Goal: Task Accomplishment & Management: Complete application form

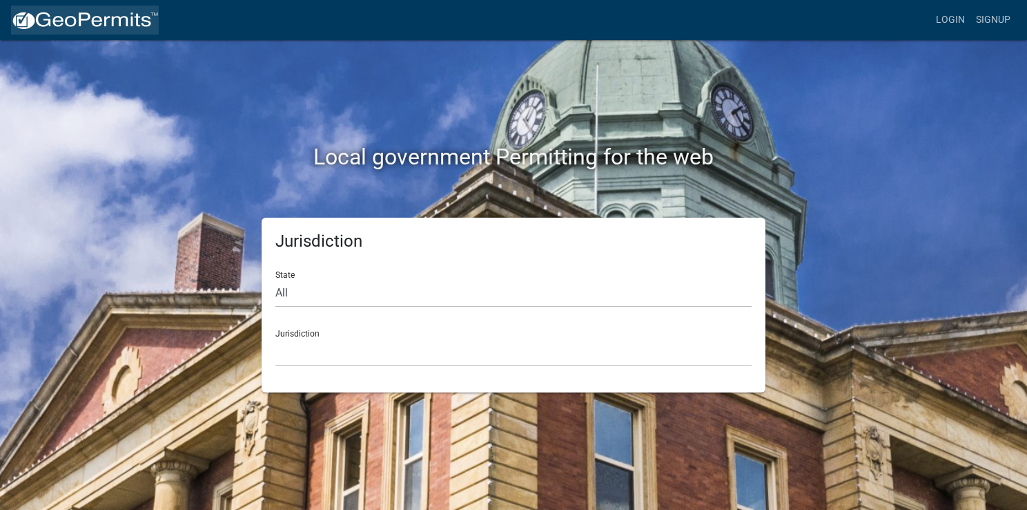
click at [50, 22] on img at bounding box center [85, 20] width 148 height 21
click at [23, 21] on img at bounding box center [85, 20] width 148 height 21
click at [331, 300] on select "All [US_STATE] [US_STATE] [US_STATE] [US_STATE] [US_STATE] [US_STATE] [US_STATE…" at bounding box center [514, 293] width 476 height 28
select select "[US_STATE]"
click at [276, 279] on select "All [US_STATE] [US_STATE] [US_STATE] [US_STATE] [US_STATE] [US_STATE] [US_STATE…" at bounding box center [514, 293] width 476 height 28
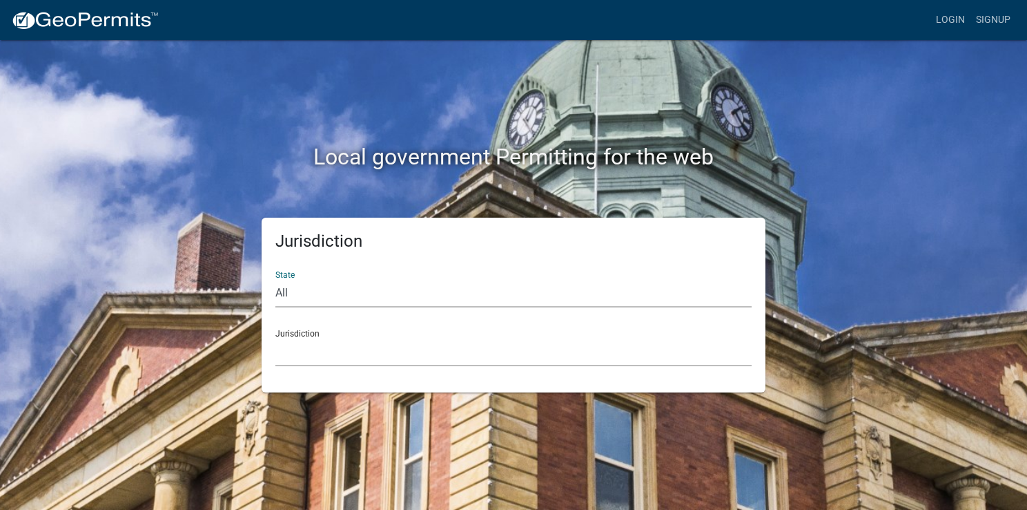
click at [360, 344] on select "City of [GEOGRAPHIC_DATA], [US_STATE] City of [GEOGRAPHIC_DATA], [US_STATE] Cit…" at bounding box center [514, 352] width 476 height 28
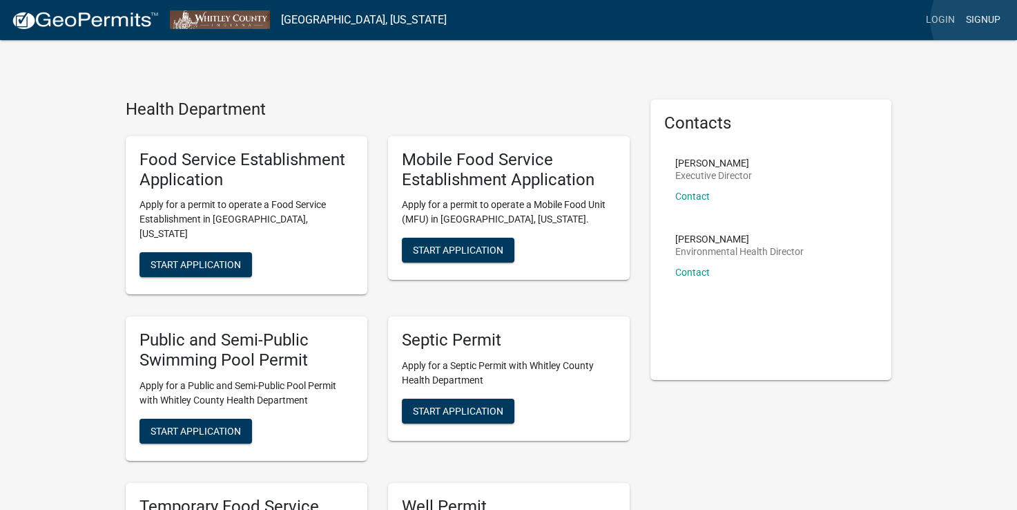
click at [987, 20] on link "Signup" at bounding box center [983, 20] width 46 height 26
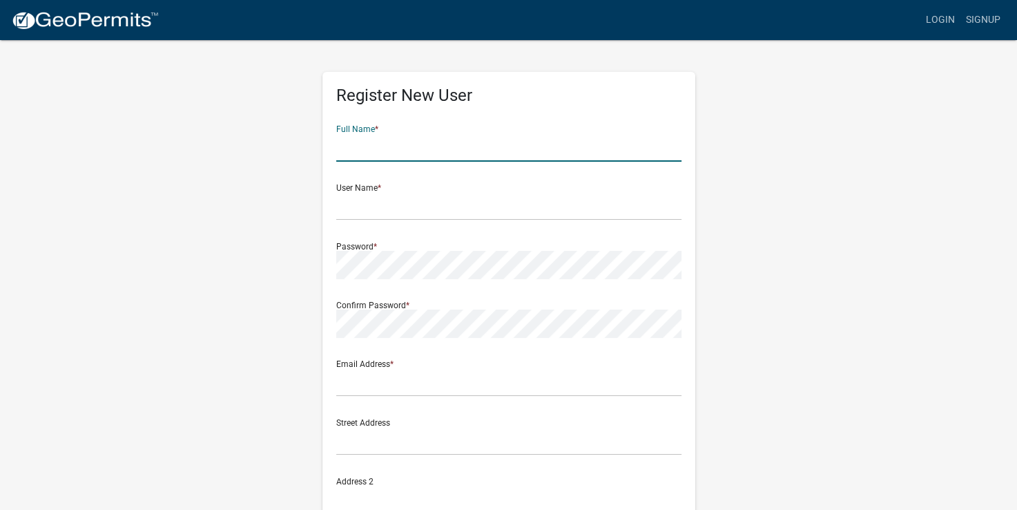
click at [434, 150] on input "text" at bounding box center [508, 147] width 345 height 28
type input "[PERSON_NAME] [PERSON_NAME]"
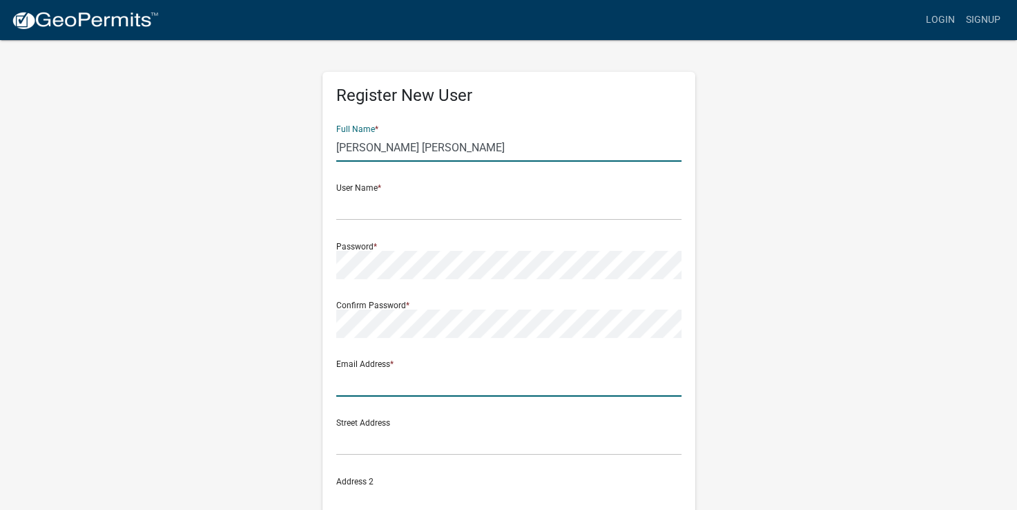
type input "[EMAIL_ADDRESS][DOMAIN_NAME]"
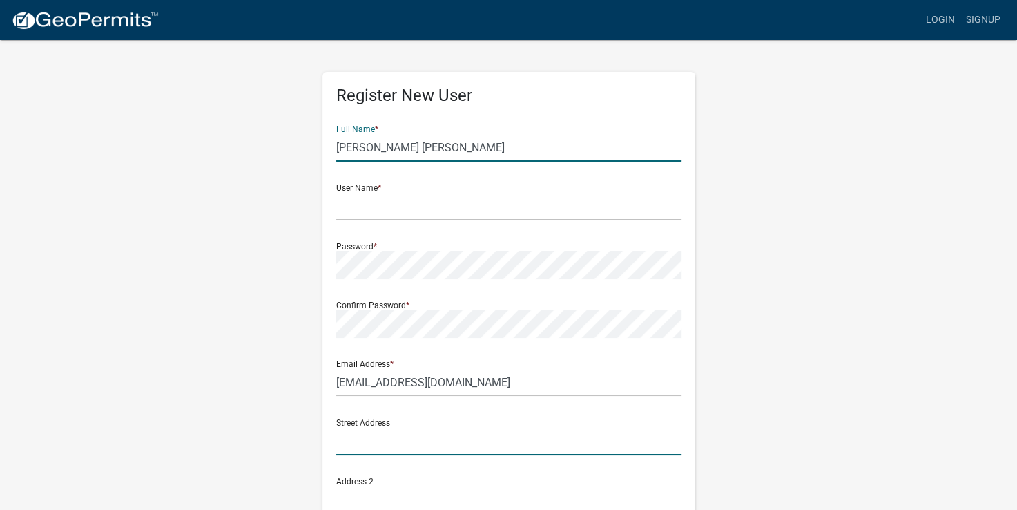
type input "2086 E 800 S"
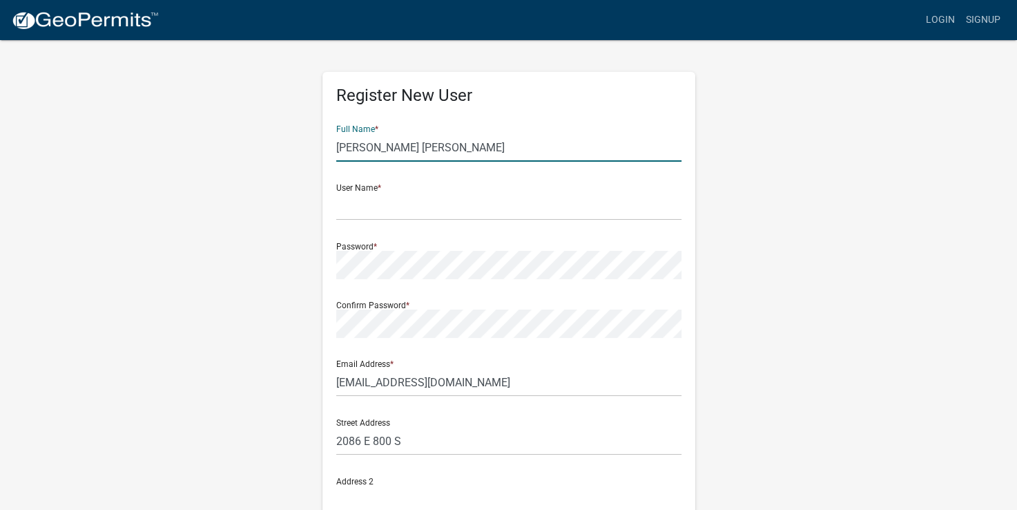
type input "[GEOGRAPHIC_DATA]"
type input "IN"
type input "46725"
type input "2606090232"
click at [400, 208] on input "text" at bounding box center [508, 206] width 345 height 28
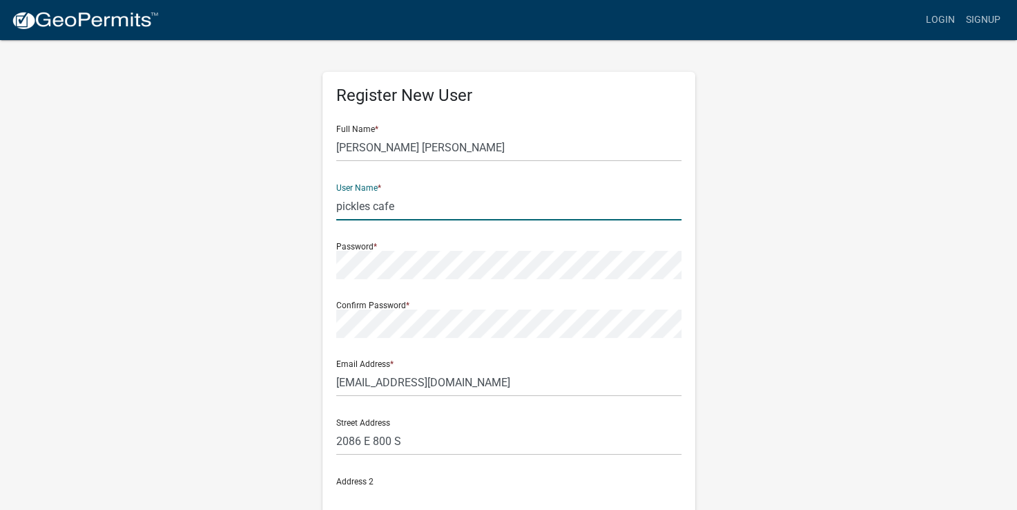
type input "pickles cafe"
drag, startPoint x: 445, startPoint y: 145, endPoint x: 326, endPoint y: 159, distance: 119.6
click at [326, 159] on div "Register New User Full Name * [PERSON_NAME] [PERSON_NAME] User Name * pickles c…" at bounding box center [508, 401] width 373 height 659
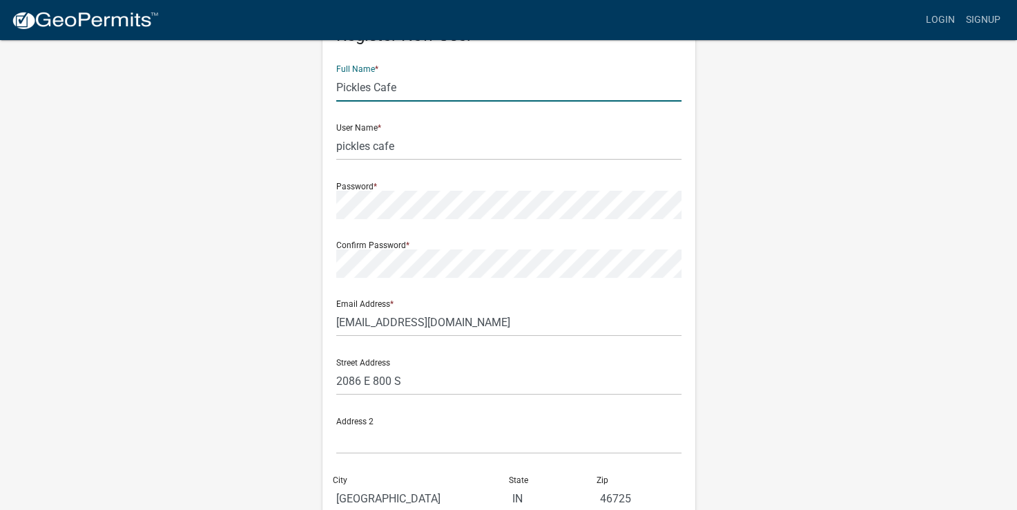
scroll to position [129, 0]
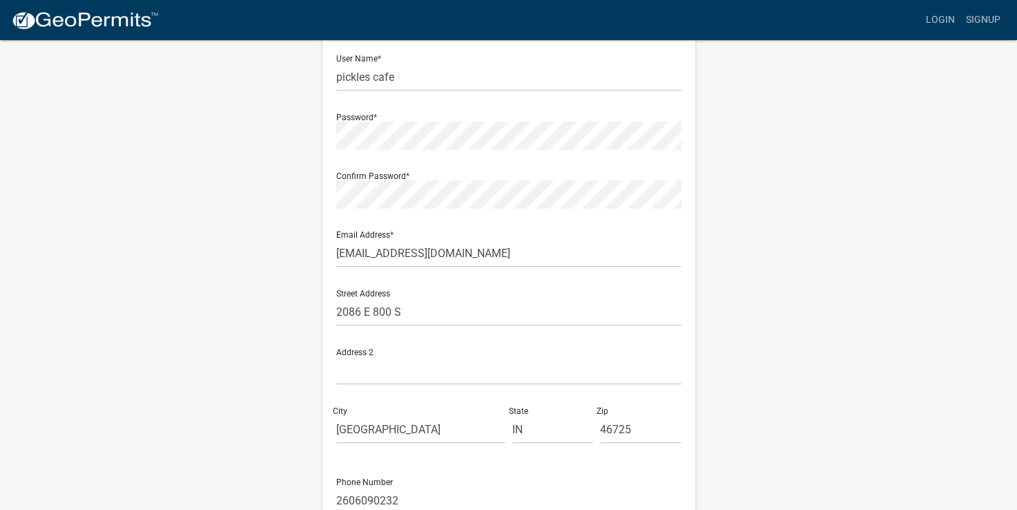
type input "Pickles Cafe"
drag, startPoint x: 407, startPoint y: 312, endPoint x: 308, endPoint y: 342, distance: 103.1
click at [308, 342] on div "Register New User Full Name * Pickles Cafe User Name * pickles cafe Password * …" at bounding box center [508, 279] width 787 height 739
click at [411, 313] on input "130 w [PERSON_NAME]" at bounding box center [508, 312] width 345 height 28
type input "130 w van buren"
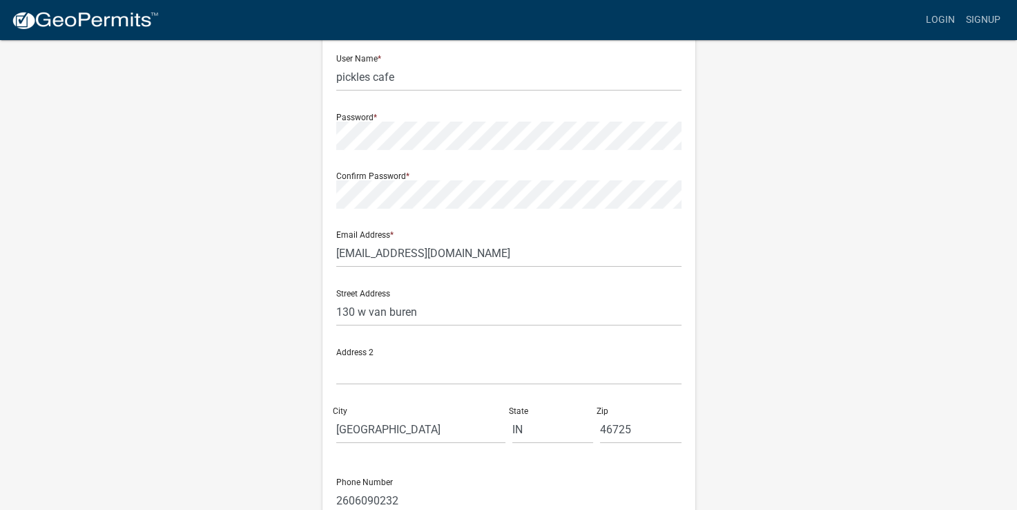
click at [278, 358] on div "Register New User Full Name * Pickles Cafe User Name * pickles cafe Password * …" at bounding box center [508, 279] width 787 height 739
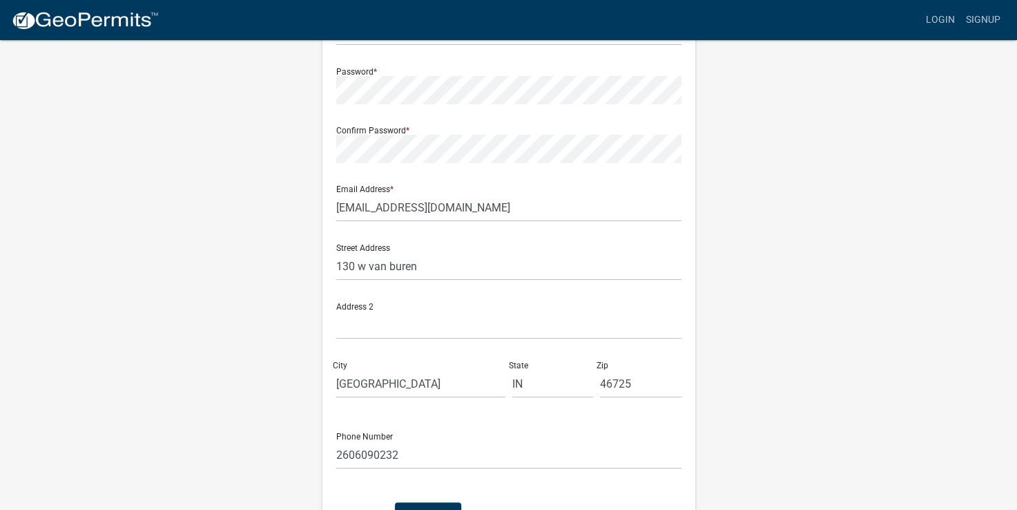
scroll to position [267, 0]
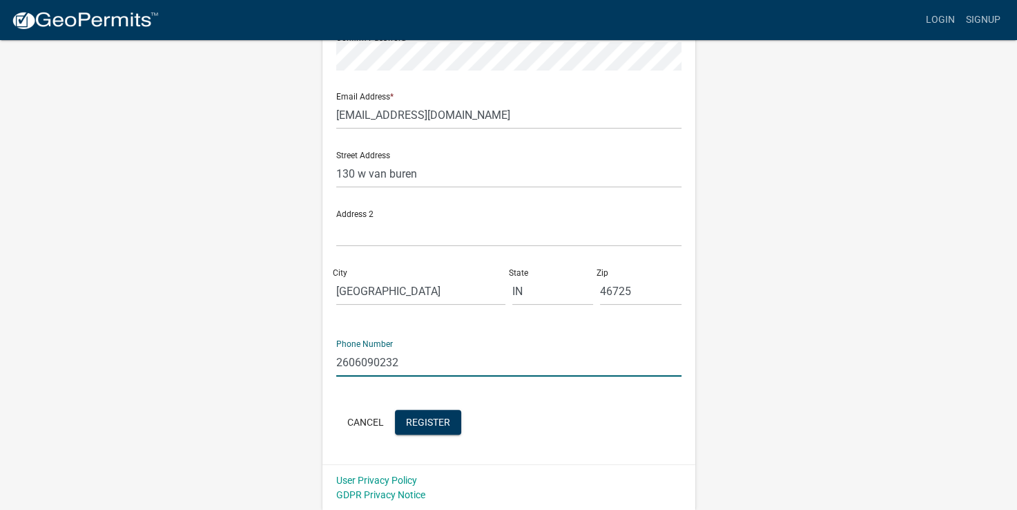
click at [403, 362] on input "2606090232" at bounding box center [508, 362] width 345 height 28
type input "2602299979"
click at [775, 388] on div "Register New User Full Name * Pickles Cafe User Name * pickles cafe Password * …" at bounding box center [508, 140] width 787 height 739
click at [429, 421] on span "Register" at bounding box center [428, 421] width 44 height 11
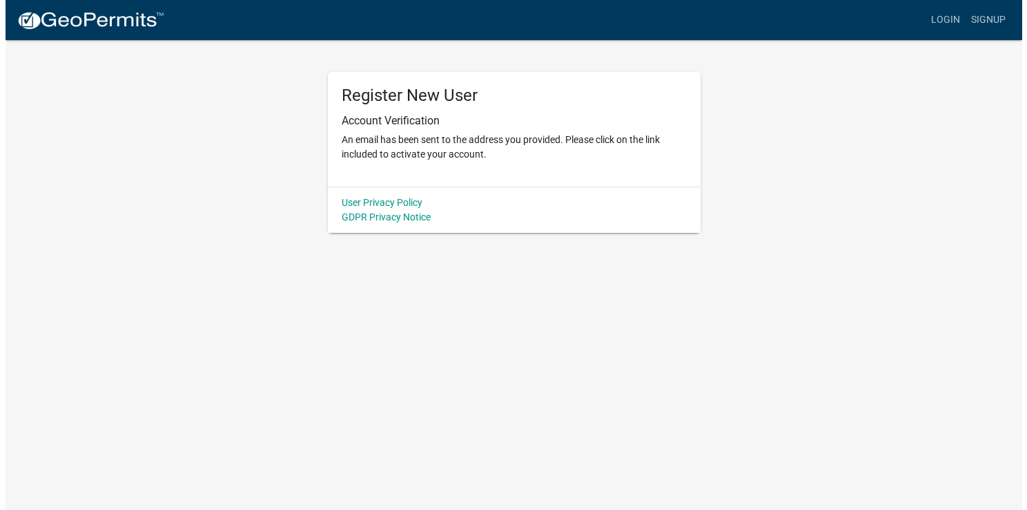
scroll to position [0, 0]
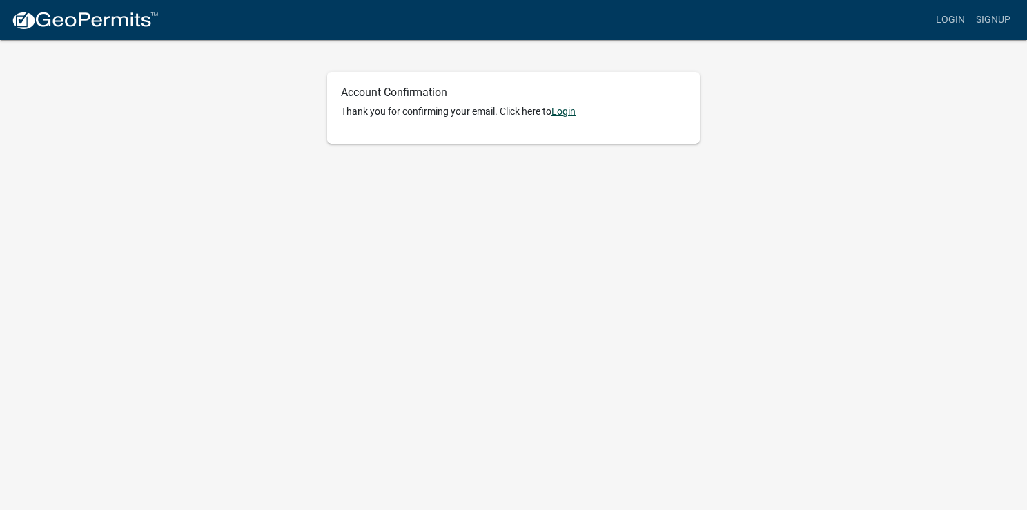
click at [570, 113] on link "Login" at bounding box center [564, 111] width 24 height 11
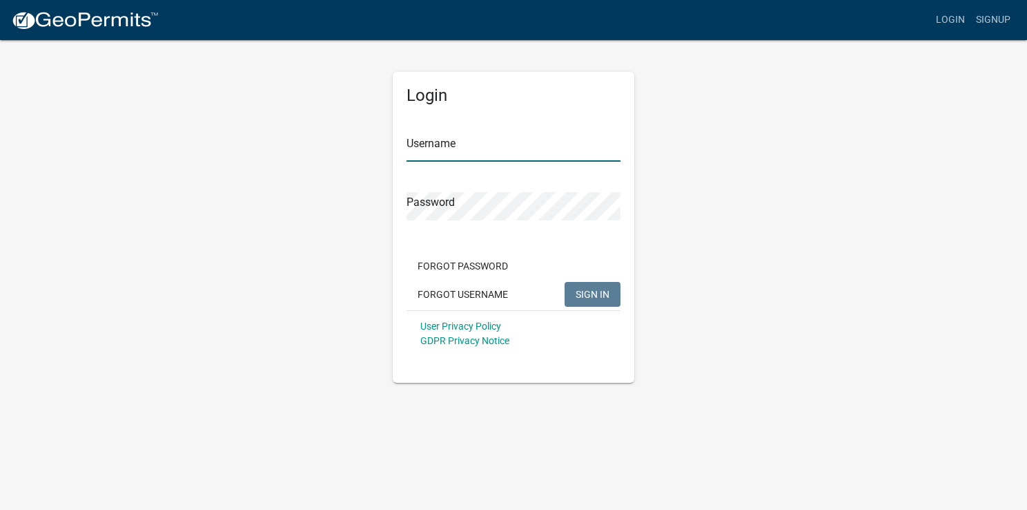
type input "pickles cafe"
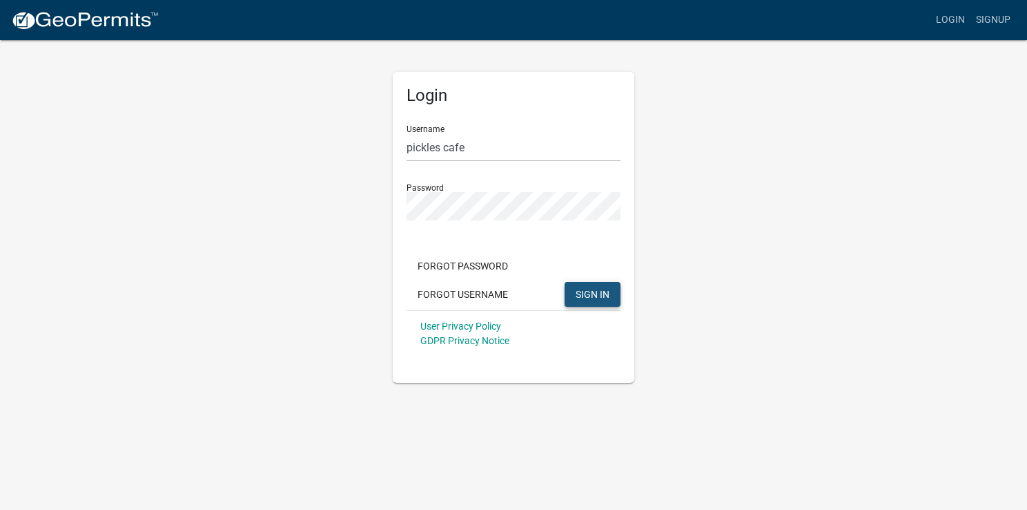
click at [591, 297] on span "SIGN IN" at bounding box center [593, 293] width 34 height 11
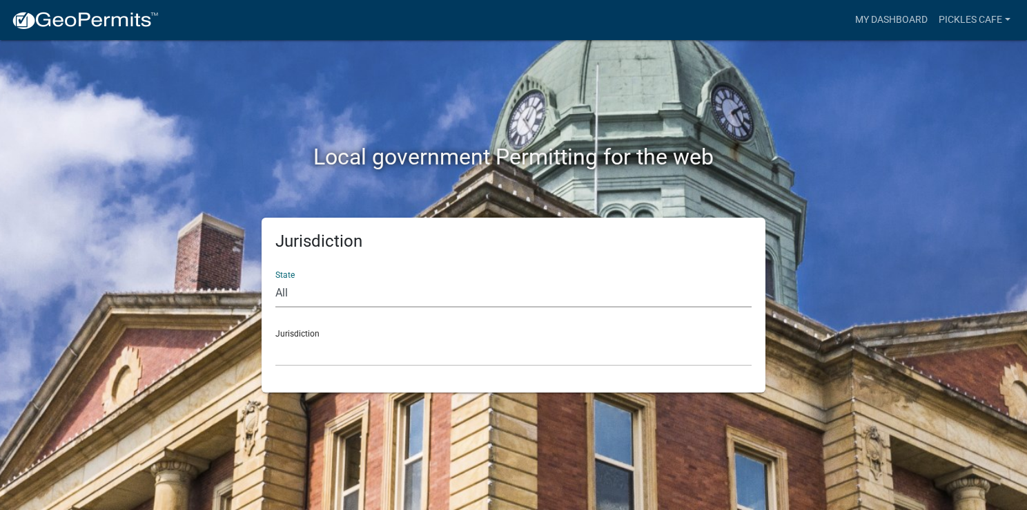
click at [386, 296] on select "All [US_STATE] [US_STATE] [US_STATE] [US_STATE] [US_STATE] [US_STATE] [US_STATE…" at bounding box center [514, 293] width 476 height 28
select select "[US_STATE]"
click at [276, 279] on select "All [US_STATE] [US_STATE] [US_STATE] [US_STATE] [US_STATE] [US_STATE] [US_STATE…" at bounding box center [514, 293] width 476 height 28
click at [336, 355] on select "City of [GEOGRAPHIC_DATA], [US_STATE] City of [GEOGRAPHIC_DATA], [US_STATE] Cit…" at bounding box center [514, 352] width 476 height 28
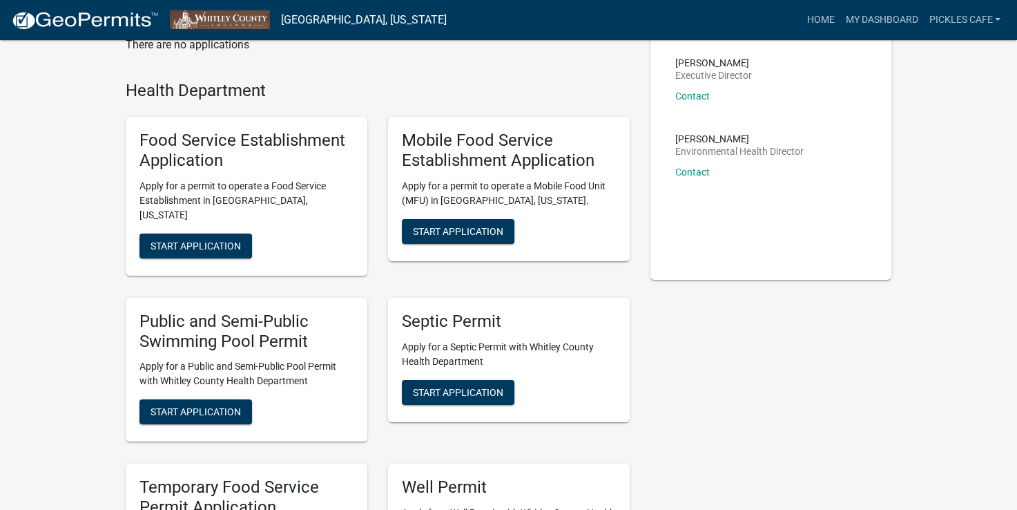
scroll to position [56, 0]
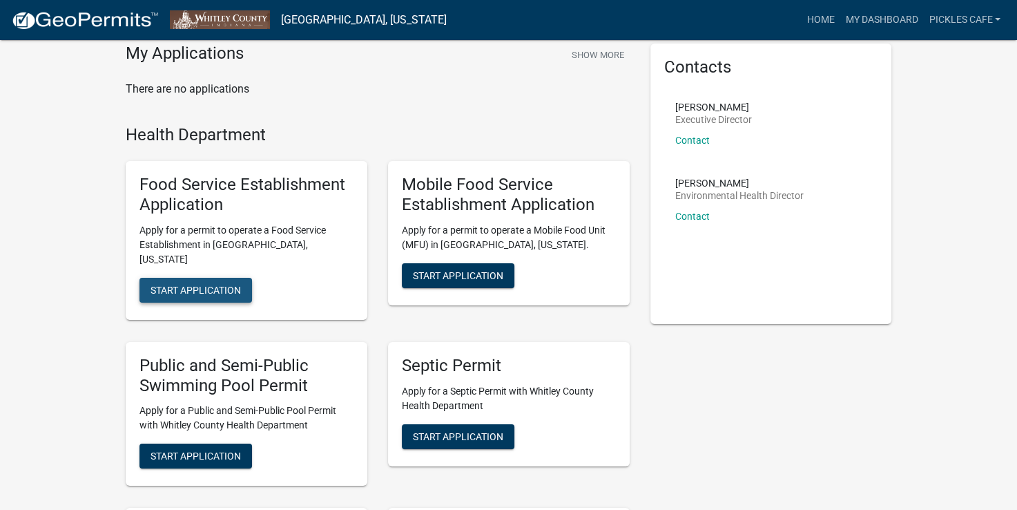
click at [189, 284] on span "Start Application" at bounding box center [196, 289] width 90 height 11
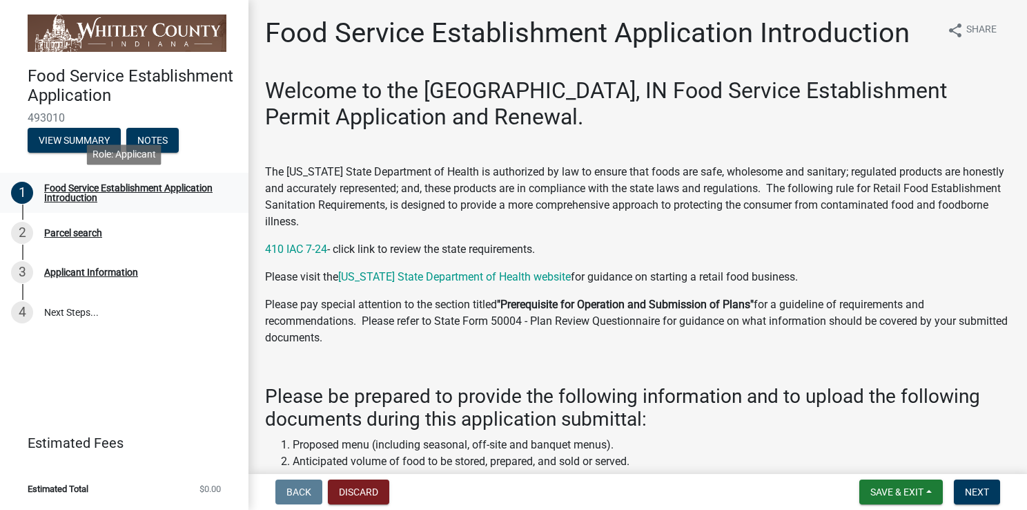
click at [86, 195] on div "Food Service Establishment Application Introduction" at bounding box center [135, 192] width 182 height 19
click at [191, 188] on div "Food Service Establishment Application Introduction" at bounding box center [135, 192] width 182 height 19
click at [91, 233] on div "Parcel search" at bounding box center [73, 233] width 58 height 10
click at [24, 232] on div "2" at bounding box center [22, 233] width 22 height 22
click at [88, 135] on button "View Summary" at bounding box center [74, 140] width 93 height 25
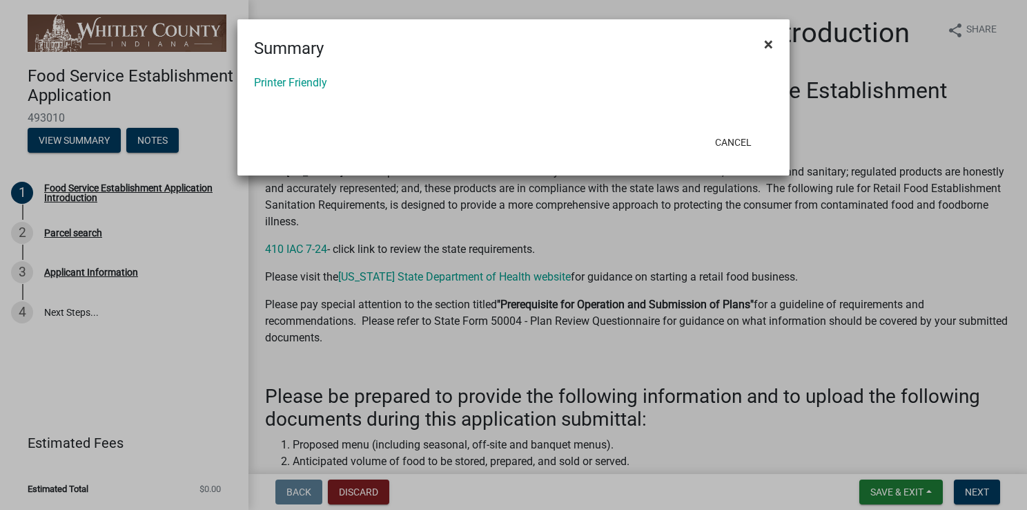
click at [768, 46] on span "×" at bounding box center [768, 44] width 9 height 19
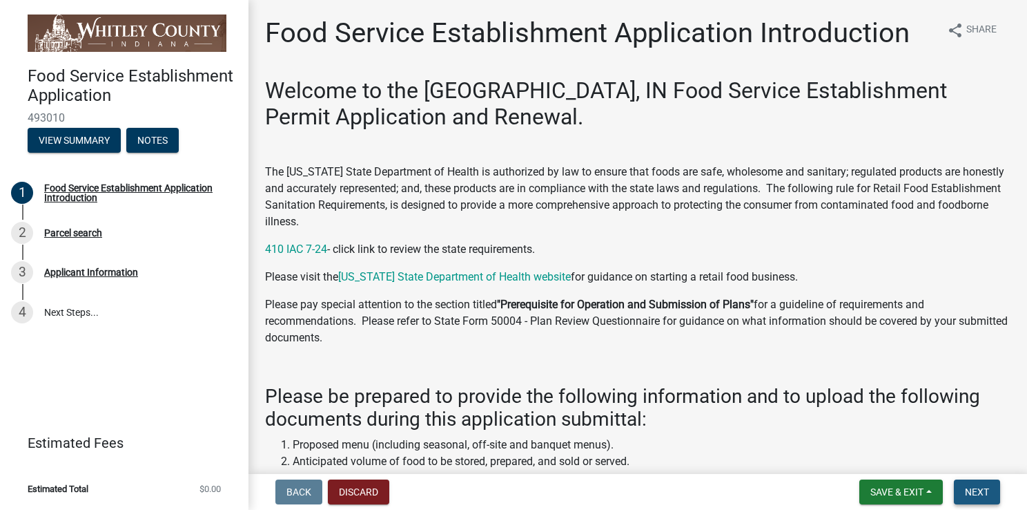
click at [976, 491] on span "Next" at bounding box center [977, 491] width 24 height 11
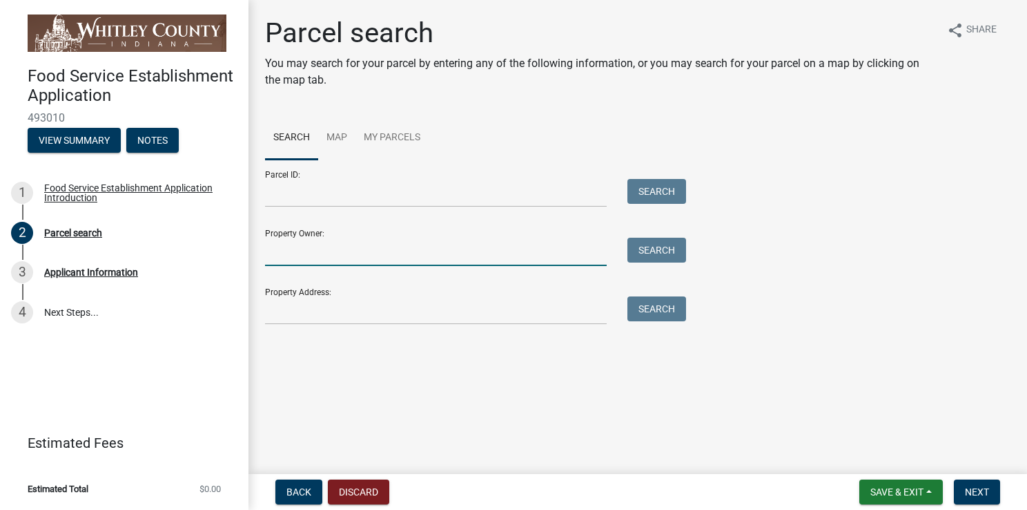
click at [466, 258] on input "Property Owner:" at bounding box center [436, 252] width 342 height 28
click at [866, 266] on div "Parcel ID: Search Property Owner: Search Property Address: Search" at bounding box center [638, 242] width 746 height 165
click at [354, 255] on input "Property Owner:" at bounding box center [436, 252] width 342 height 28
type input "mathew shipman"
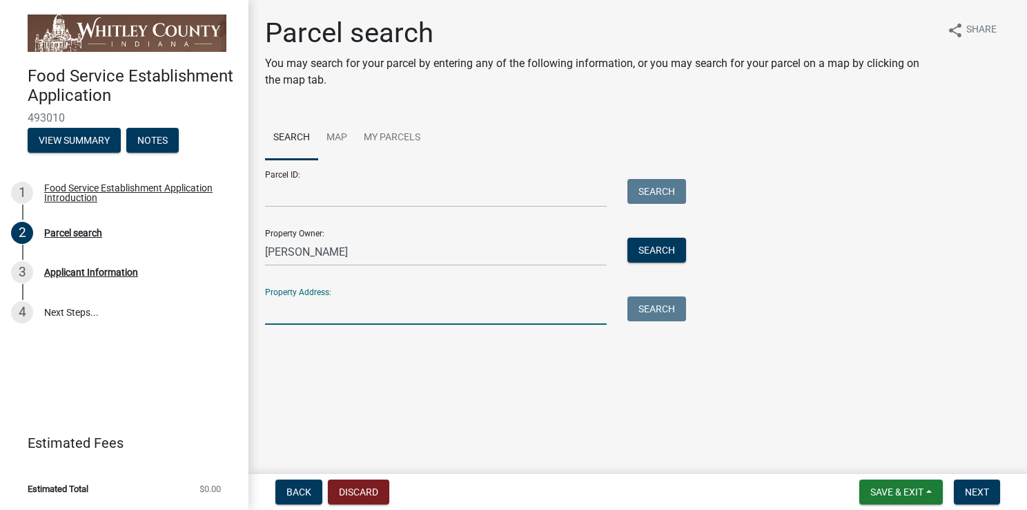
click at [543, 322] on input "Property Address:" at bounding box center [436, 310] width 342 height 28
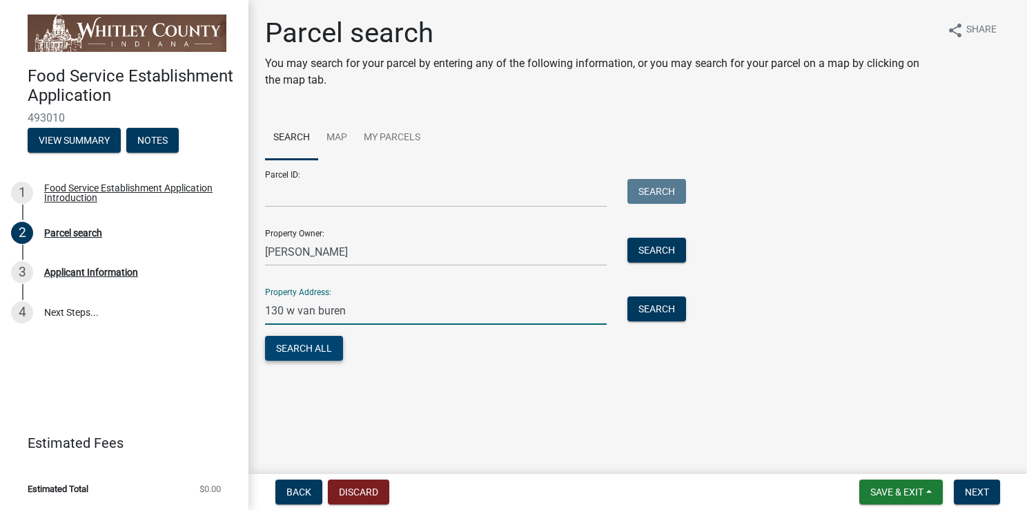
type input "130 w van buren"
click at [308, 352] on button "Search All" at bounding box center [304, 348] width 78 height 25
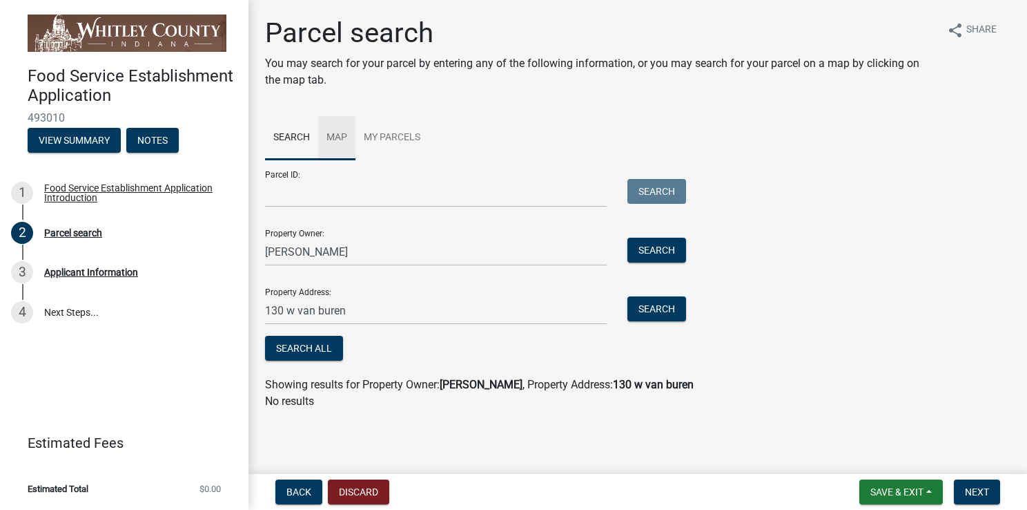
click at [337, 135] on link "Map" at bounding box center [336, 138] width 37 height 44
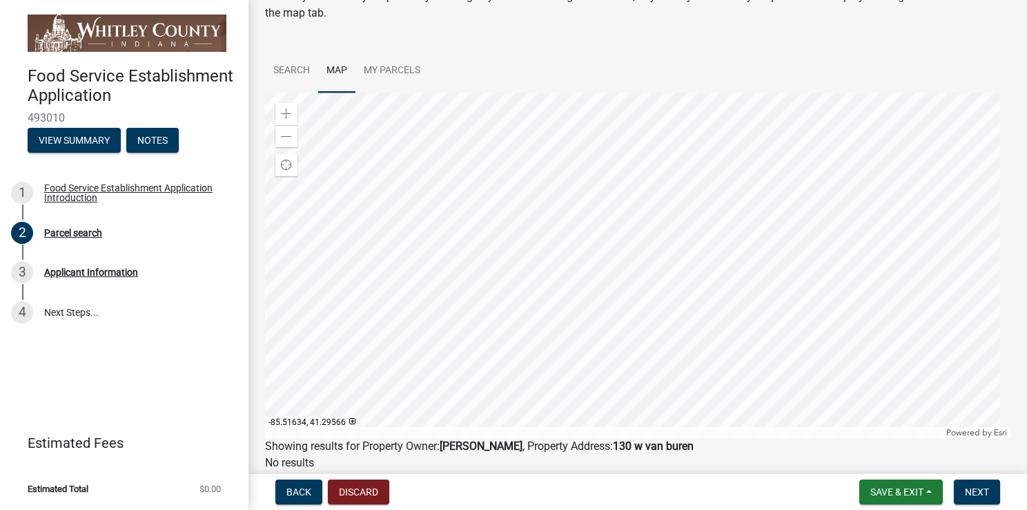
scroll to position [55, 0]
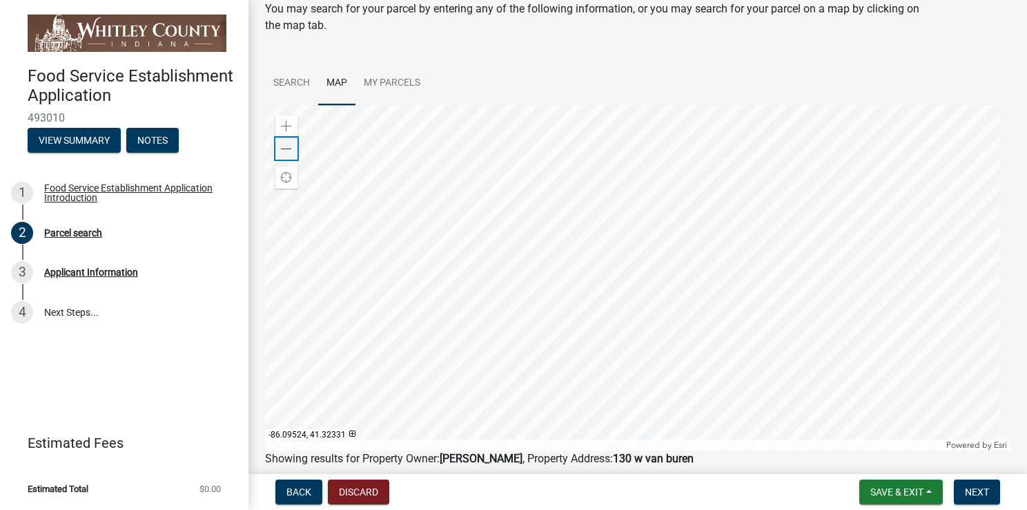
click at [290, 149] on span at bounding box center [286, 149] width 11 height 11
click at [282, 126] on span at bounding box center [286, 126] width 11 height 11
click at [287, 151] on span at bounding box center [286, 149] width 11 height 11
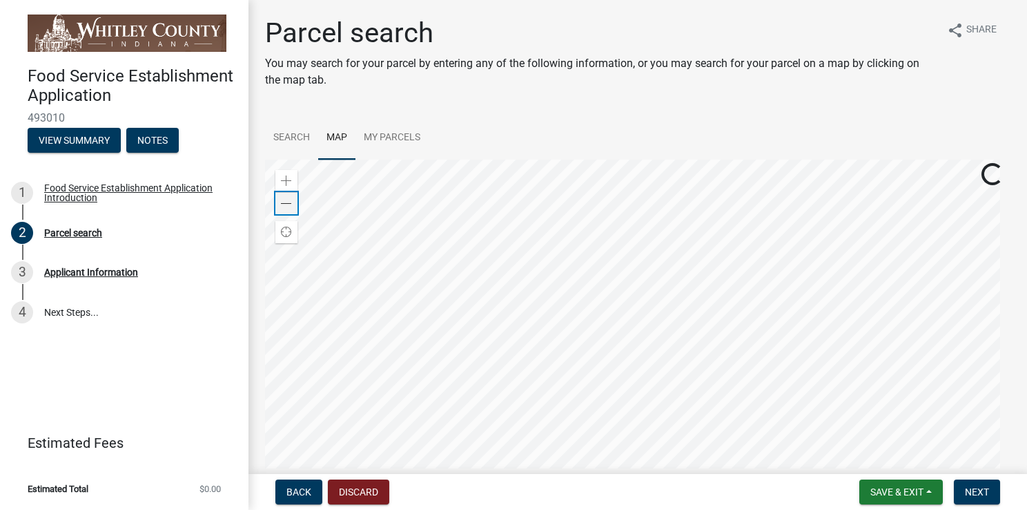
scroll to position [0, 0]
click at [72, 230] on div "Parcel search" at bounding box center [73, 233] width 58 height 10
click at [293, 135] on link "Search" at bounding box center [291, 138] width 53 height 44
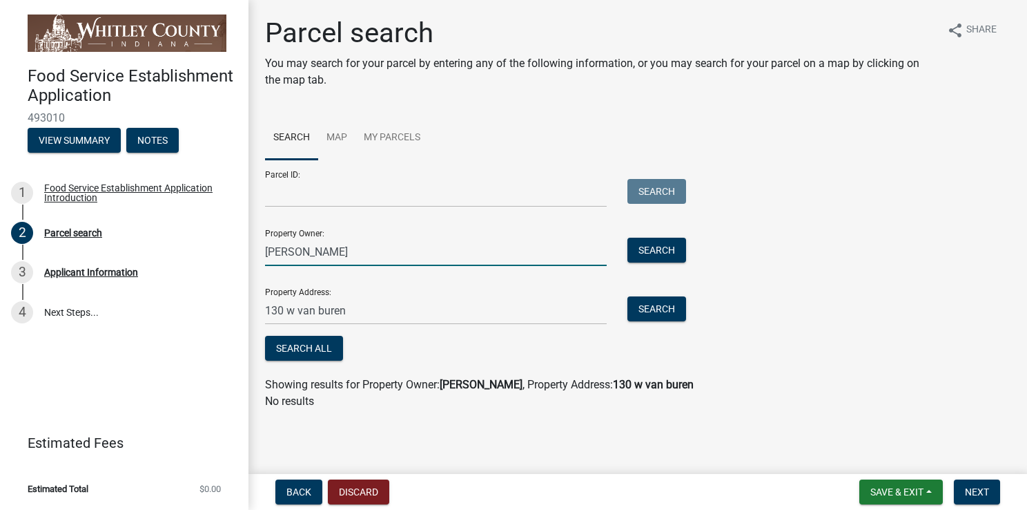
click at [322, 250] on input "mathew shipman" at bounding box center [436, 252] width 342 height 28
click at [27, 191] on div "1" at bounding box center [22, 193] width 22 height 22
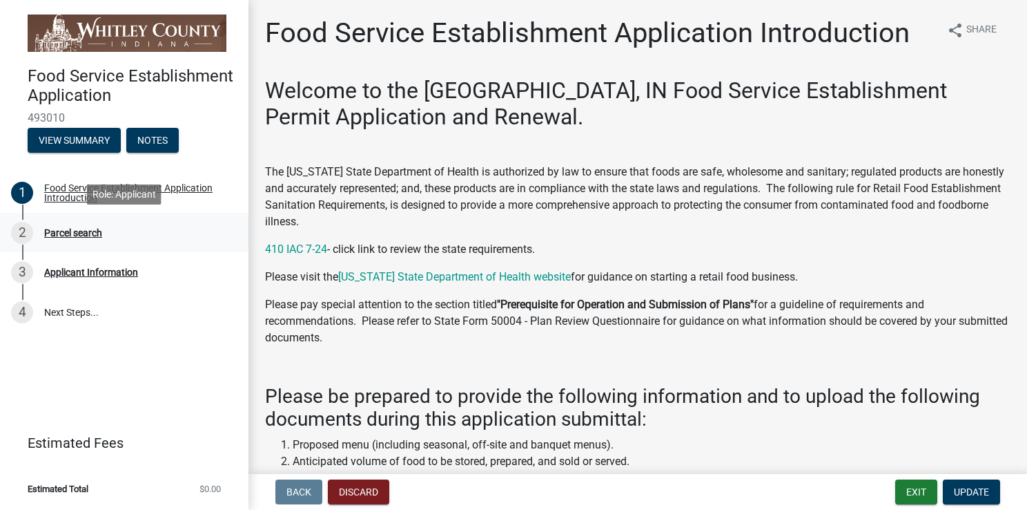
click at [77, 231] on div "Parcel search" at bounding box center [73, 233] width 58 height 10
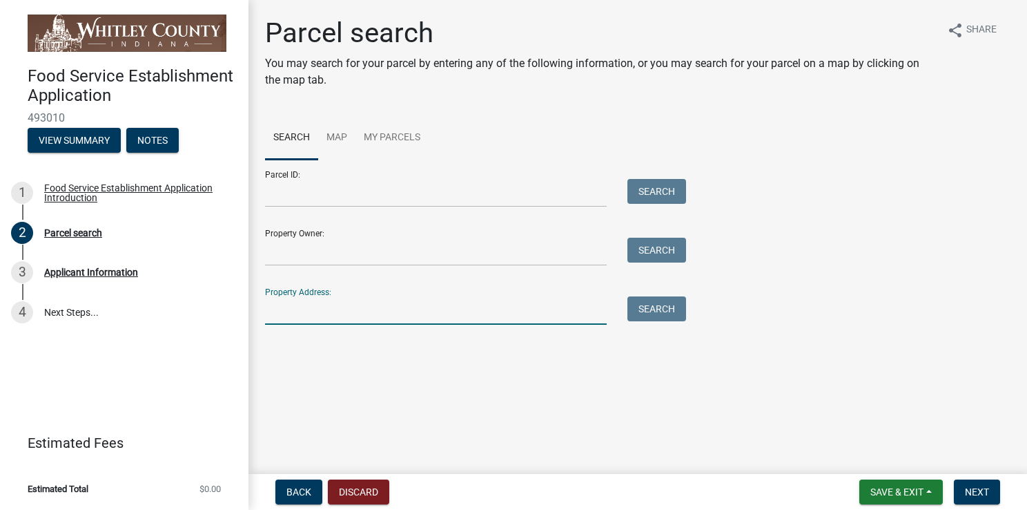
click at [317, 316] on input "Property Address:" at bounding box center [436, 310] width 342 height 28
click at [923, 257] on div "Parcel ID: Search Property Owner: Search Property Address: Search" at bounding box center [638, 242] width 746 height 165
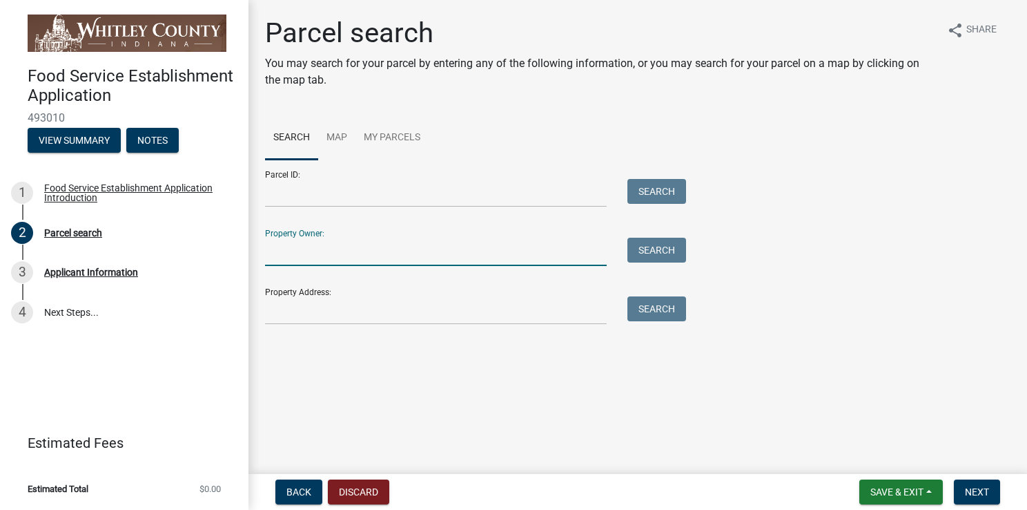
click at [311, 250] on input "Property Owner:" at bounding box center [436, 252] width 342 height 28
type input "mathew shipman"
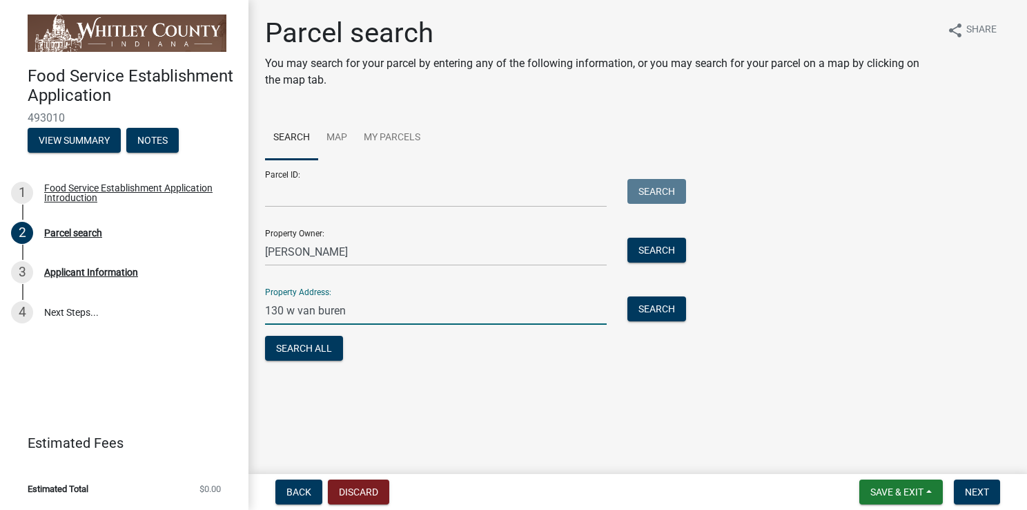
click at [318, 315] on input "130 w van buren" at bounding box center [436, 310] width 342 height 28
click at [297, 348] on button "Search All" at bounding box center [304, 348] width 78 height 25
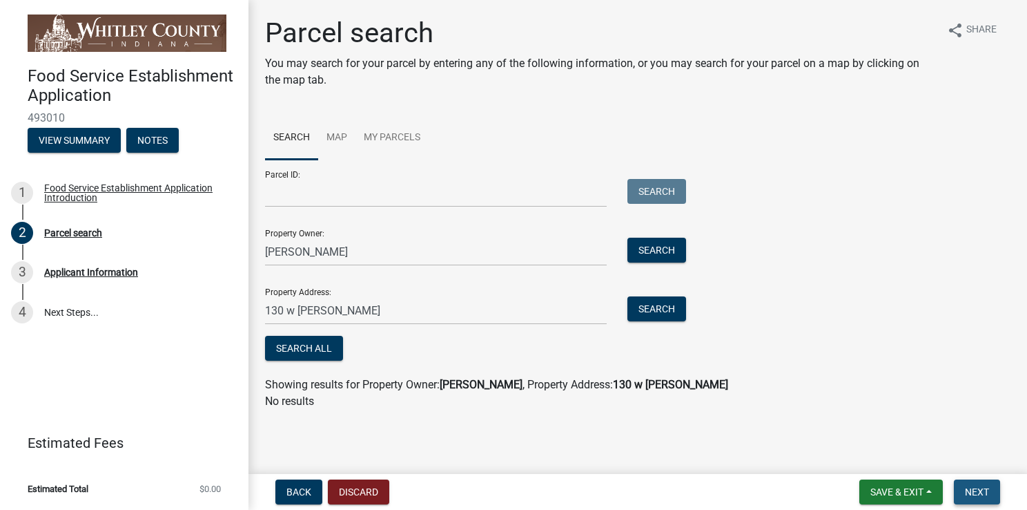
click at [981, 492] on span "Next" at bounding box center [977, 491] width 24 height 11
click at [302, 351] on button "Search All" at bounding box center [304, 348] width 78 height 25
click at [655, 247] on button "Search" at bounding box center [657, 250] width 59 height 25
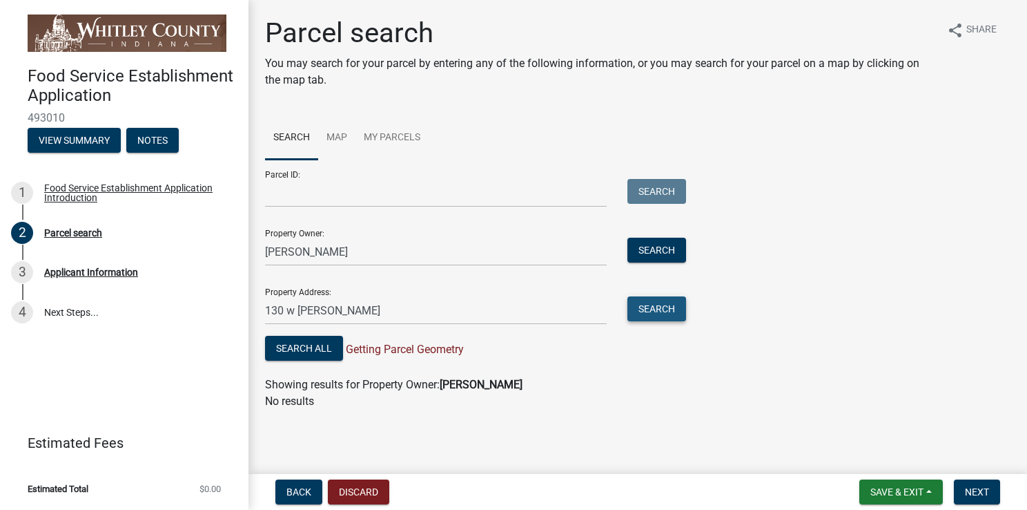
click at [649, 310] on button "Search" at bounding box center [657, 308] width 59 height 25
click at [407, 312] on input "130 w [PERSON_NAME]" at bounding box center [436, 310] width 342 height 28
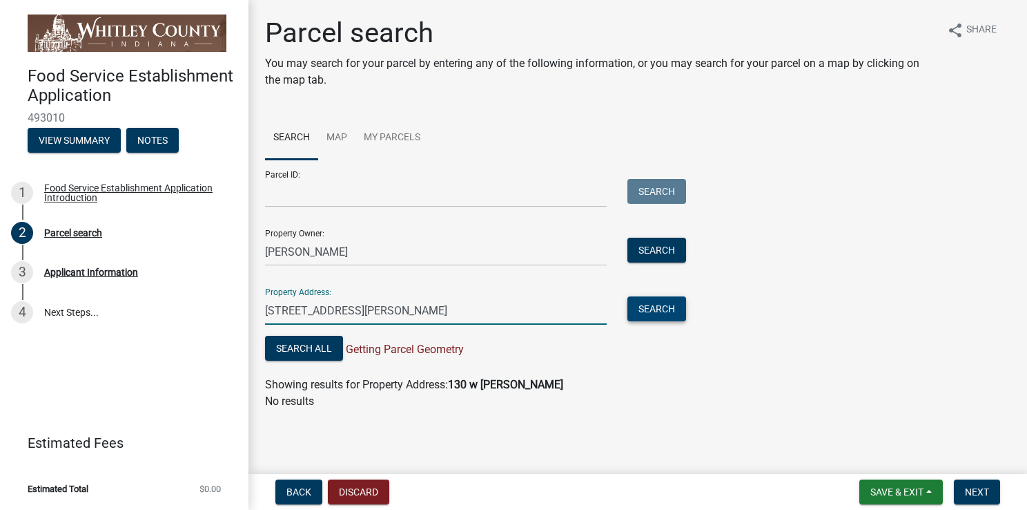
type input "130 w vanburen st"
click at [654, 308] on button "Search" at bounding box center [657, 308] width 59 height 25
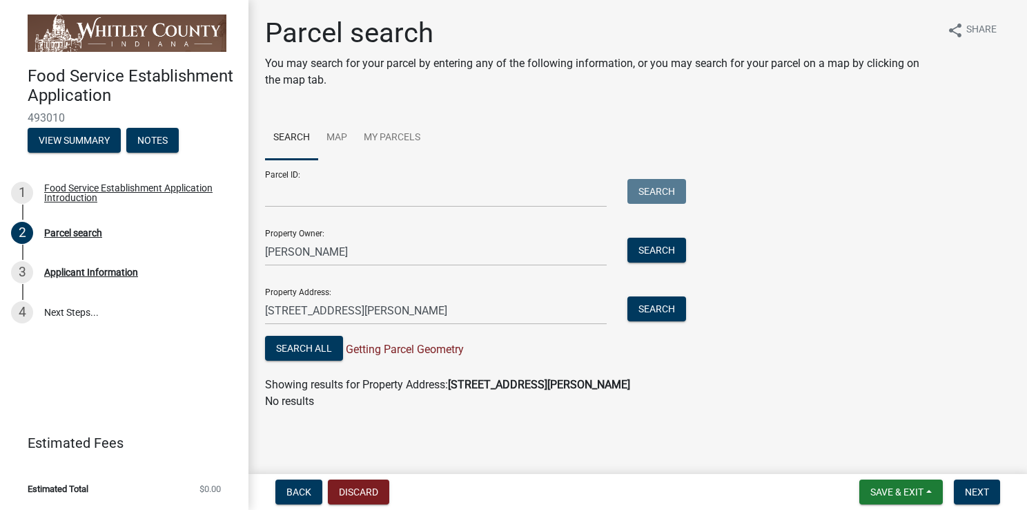
click at [791, 254] on div "Parcel ID: Search Property Owner: mathew shipman Search Property Address: 130 w…" at bounding box center [638, 262] width 746 height 204
click at [282, 250] on input "mathew shipman" at bounding box center [436, 252] width 342 height 28
click at [666, 251] on button "Search" at bounding box center [657, 250] width 59 height 25
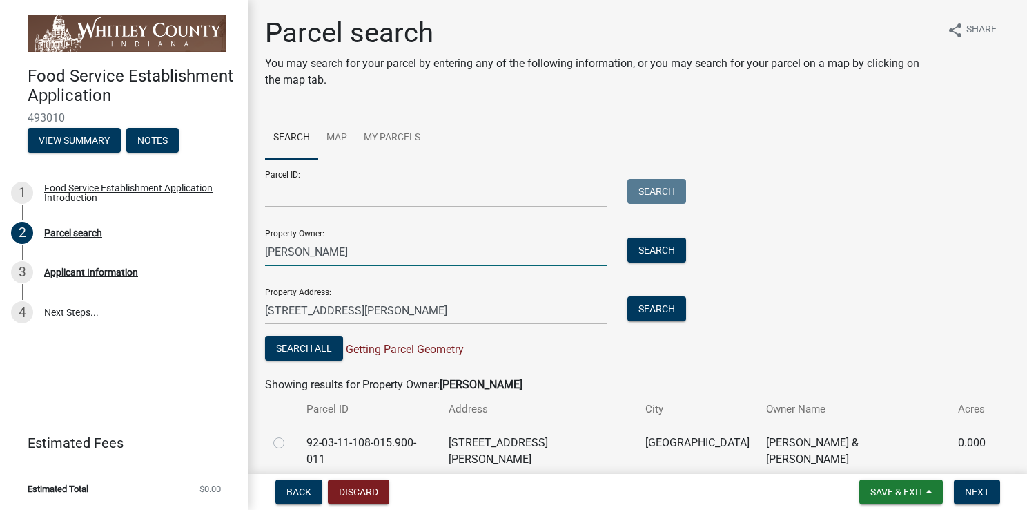
click at [287, 253] on input "matthew shipman" at bounding box center [436, 252] width 342 height 28
type input "mathew shipman"
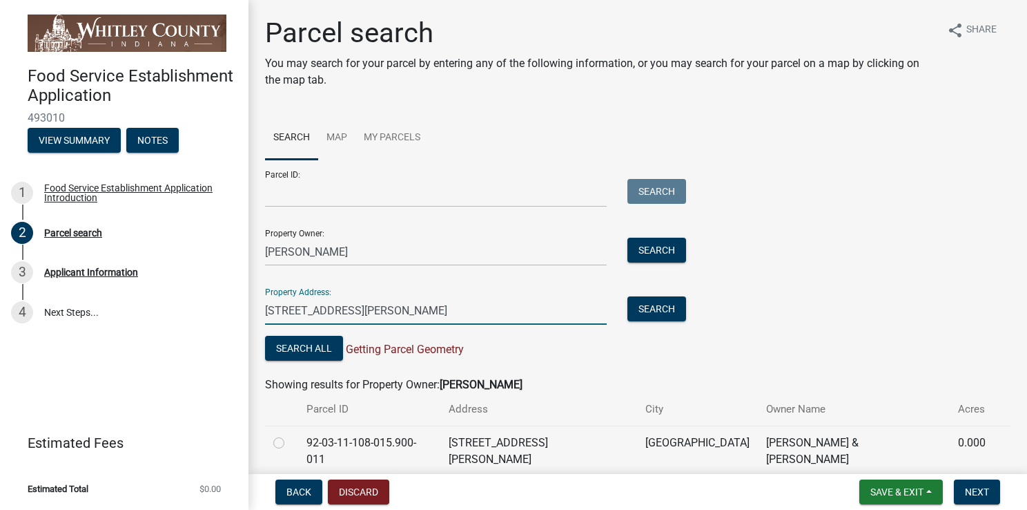
click at [315, 311] on input "130 w vanburen st" at bounding box center [436, 310] width 342 height 28
click at [294, 320] on input "130 w van buren st" at bounding box center [436, 310] width 342 height 28
type input "130 west van buren st columbia city in"
click at [659, 310] on button "Search" at bounding box center [657, 308] width 59 height 25
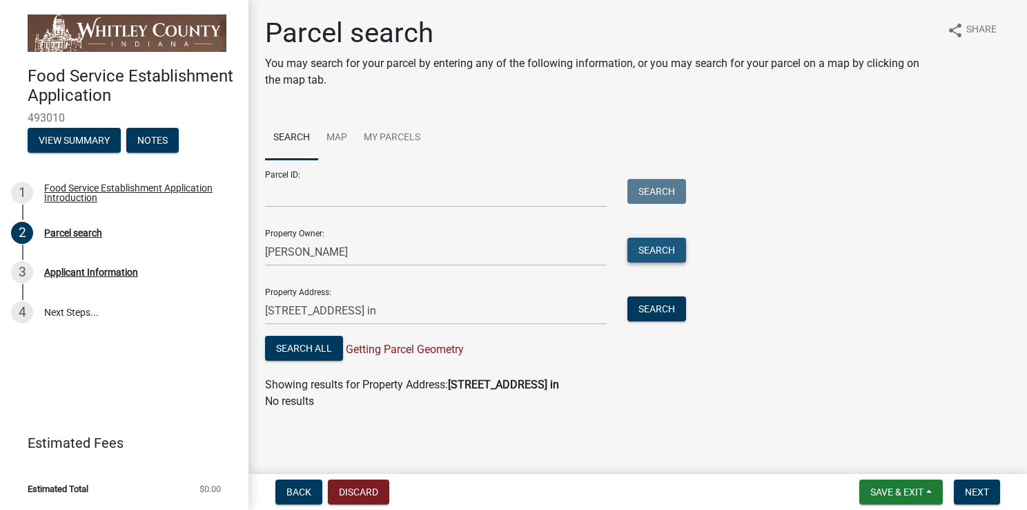
click at [654, 253] on button "Search" at bounding box center [657, 250] width 59 height 25
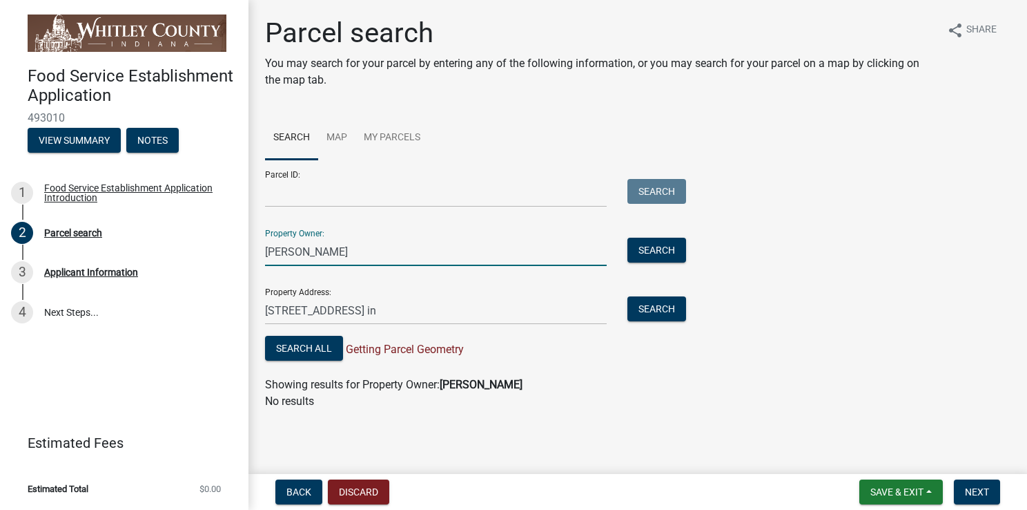
click at [284, 251] on input "mathew shipman" at bounding box center [436, 252] width 342 height 28
type input "matthew shipman"
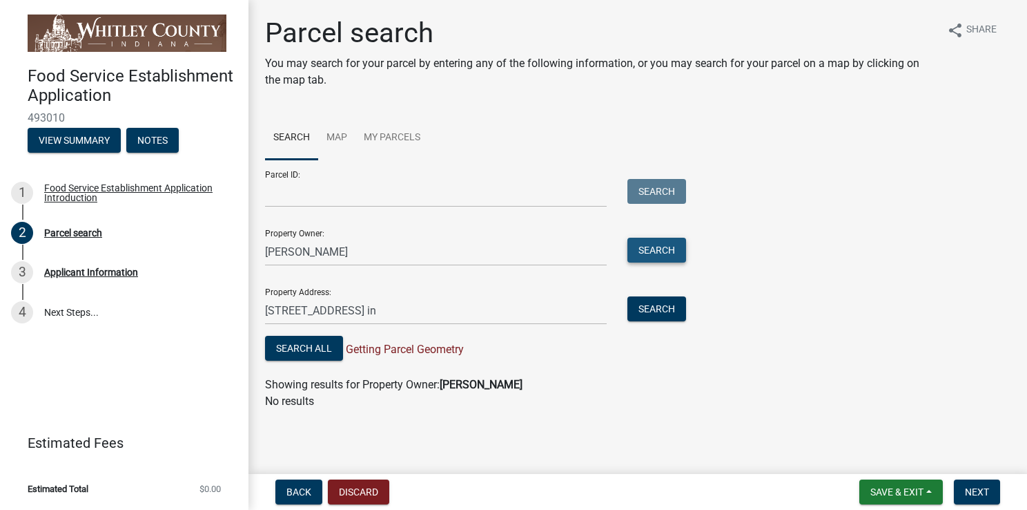
click at [649, 247] on button "Search" at bounding box center [657, 250] width 59 height 25
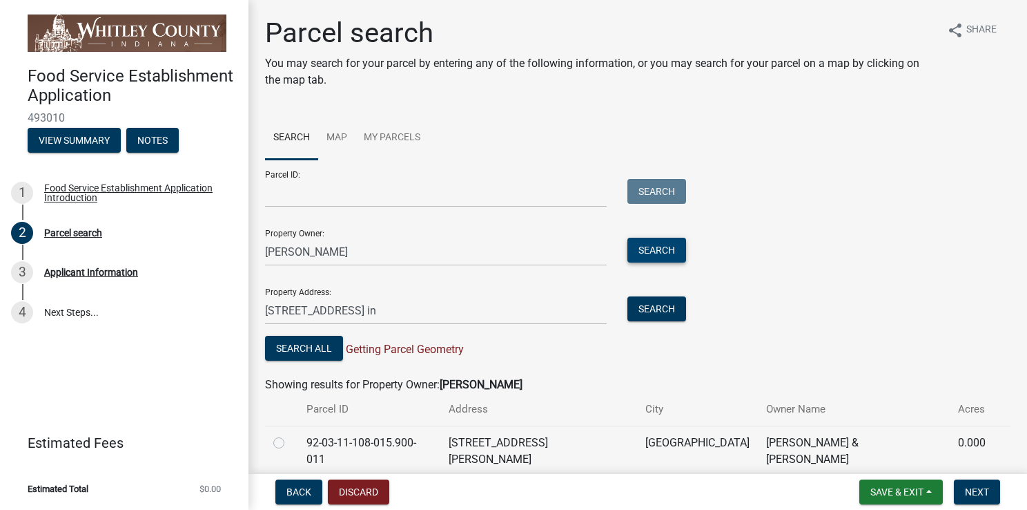
scroll to position [44, 0]
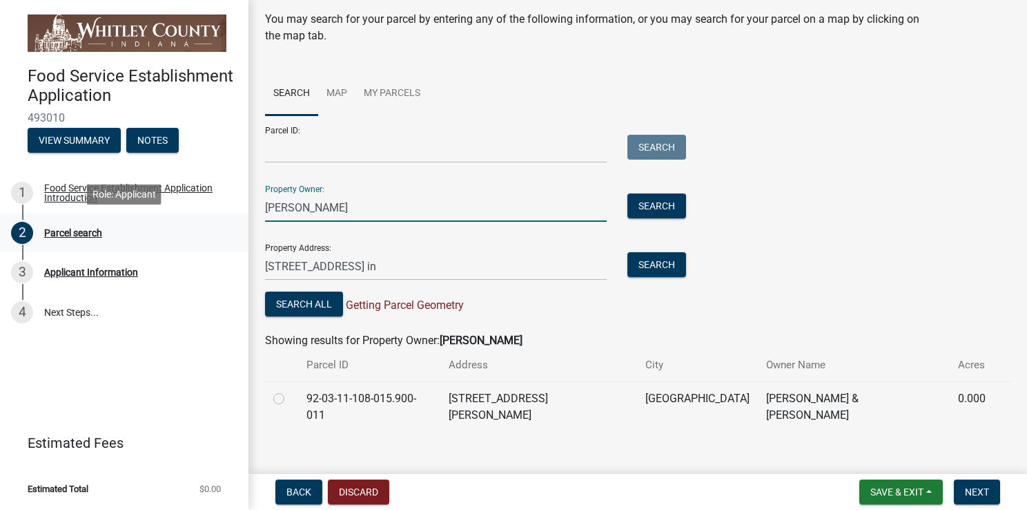
drag, startPoint x: 358, startPoint y: 207, endPoint x: 214, endPoint y: 241, distance: 147.6
click at [214, 241] on div "Food Service Establishment Application 493010 View Summary Notes 1 Food Service…" at bounding box center [513, 255] width 1027 height 510
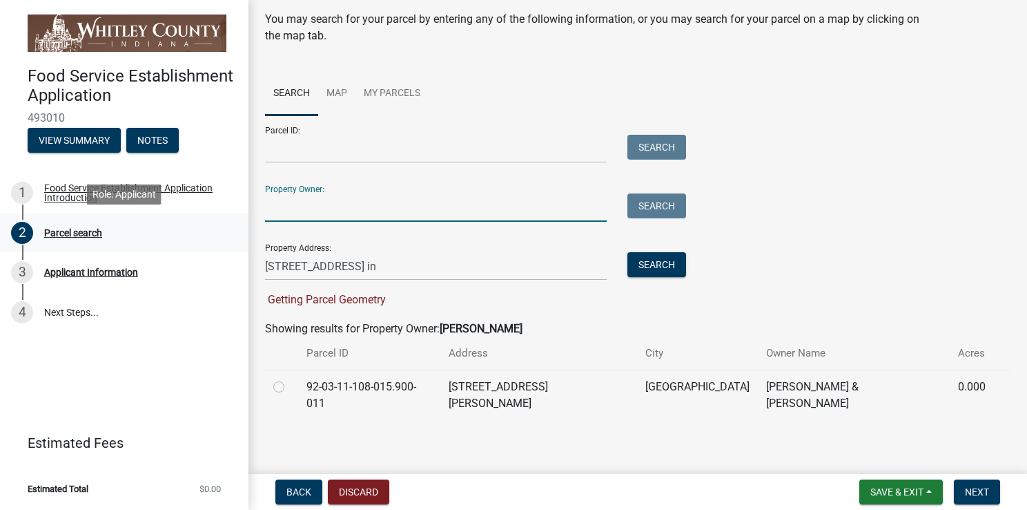
scroll to position [32, 0]
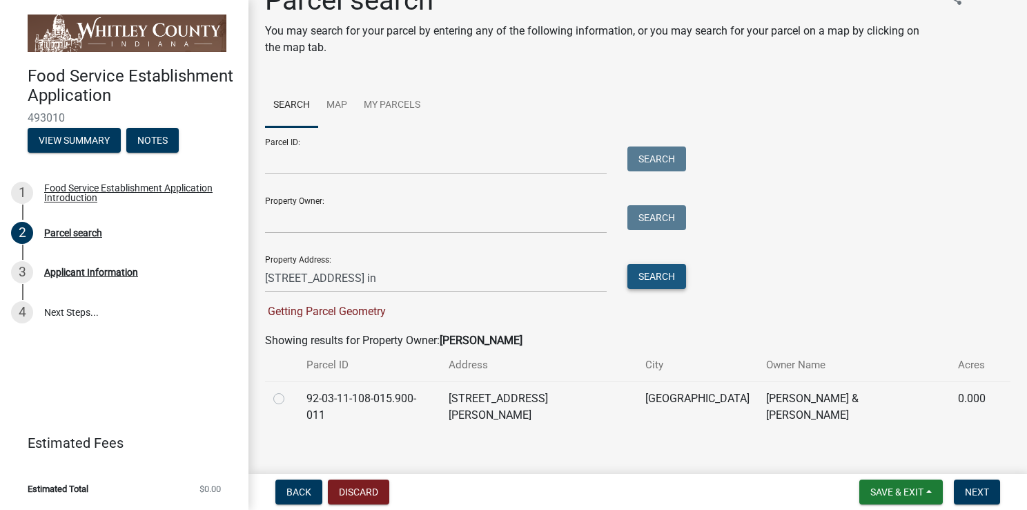
click at [663, 280] on button "Search" at bounding box center [657, 276] width 59 height 25
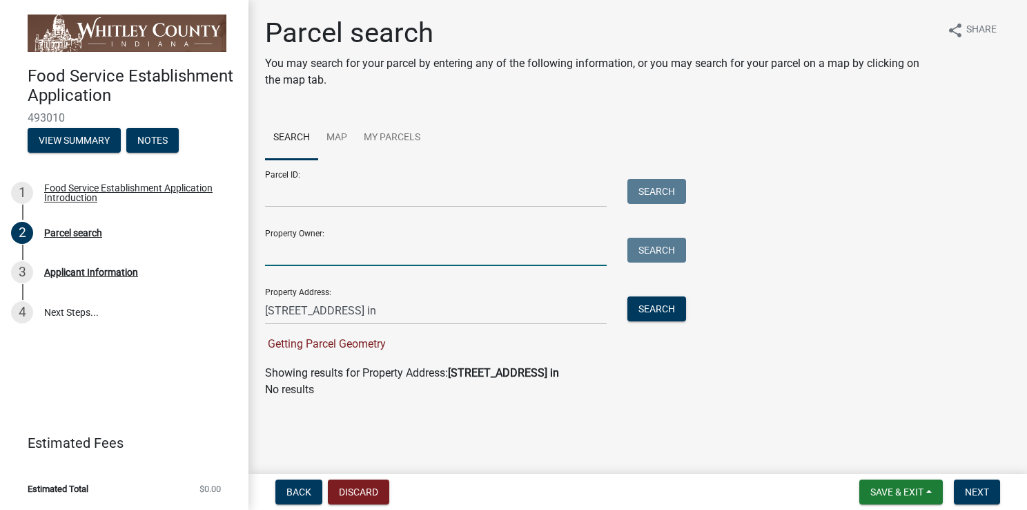
click at [356, 250] on input "Property Owner:" at bounding box center [436, 252] width 342 height 28
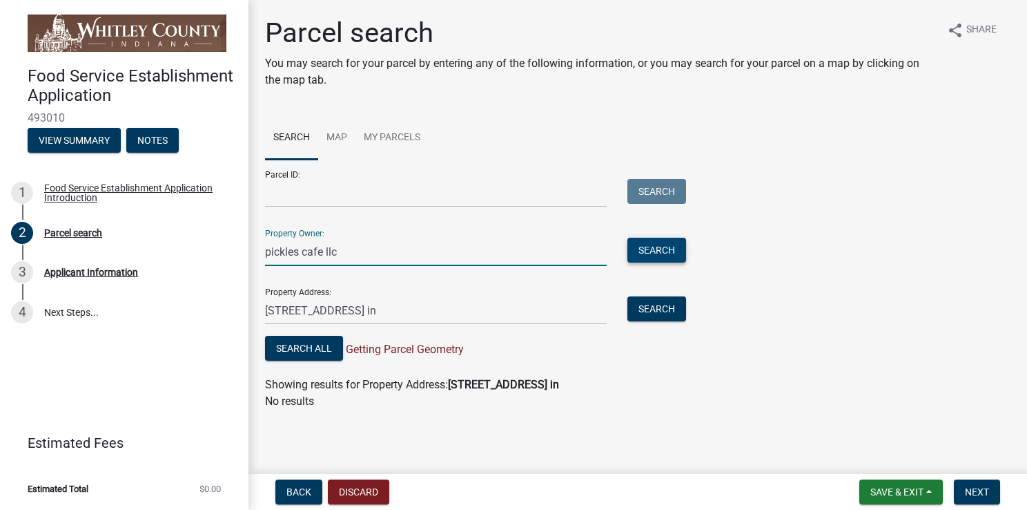
type input "pickles cafe llc"
click at [668, 254] on button "Search" at bounding box center [657, 250] width 59 height 25
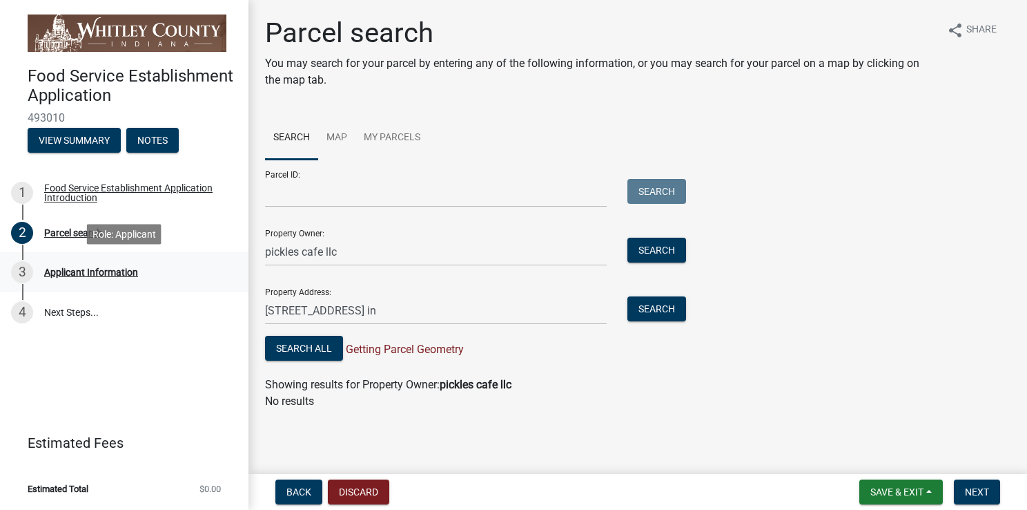
click at [21, 273] on div "3" at bounding box center [22, 272] width 22 height 22
click at [967, 492] on span "Next" at bounding box center [977, 491] width 24 height 11
click at [980, 494] on span "Next" at bounding box center [977, 491] width 24 height 11
click at [362, 496] on button "Discard" at bounding box center [358, 491] width 61 height 25
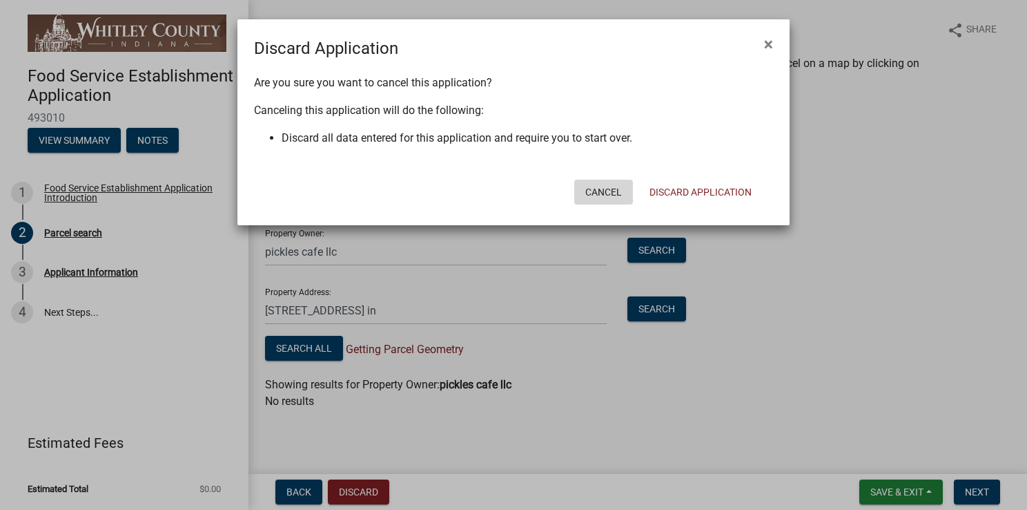
drag, startPoint x: 602, startPoint y: 189, endPoint x: 612, endPoint y: 258, distance: 69.8
click at [603, 191] on button "Cancel" at bounding box center [603, 192] width 59 height 25
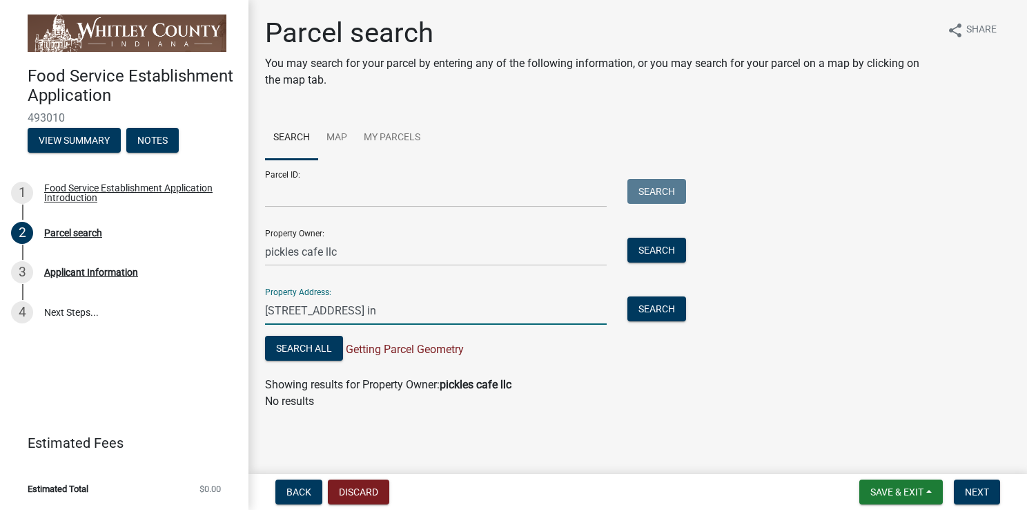
click at [334, 310] on input "130 west van buren st columbia city in" at bounding box center [436, 310] width 342 height 28
type input "130 west vanburen st columbia city in"
click at [656, 307] on button "Search" at bounding box center [657, 308] width 59 height 25
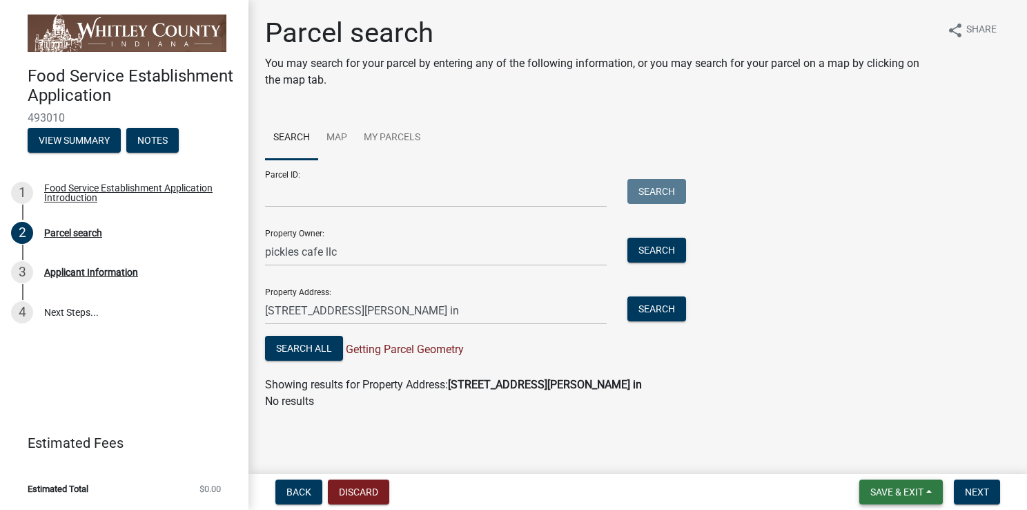
click at [890, 492] on span "Save & Exit" at bounding box center [897, 491] width 53 height 11
click at [888, 457] on button "Save & Exit" at bounding box center [888, 455] width 110 height 33
